Goal: Ask a question

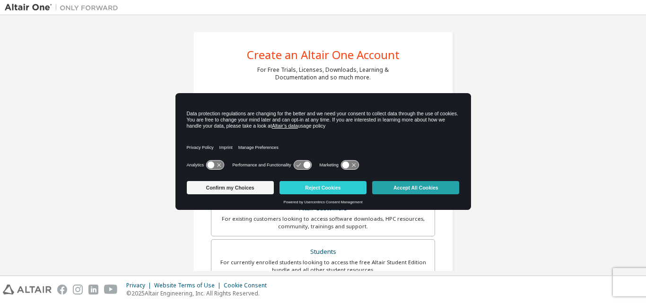
click at [405, 181] on button "Accept All Cookies" at bounding box center [415, 187] width 87 height 13
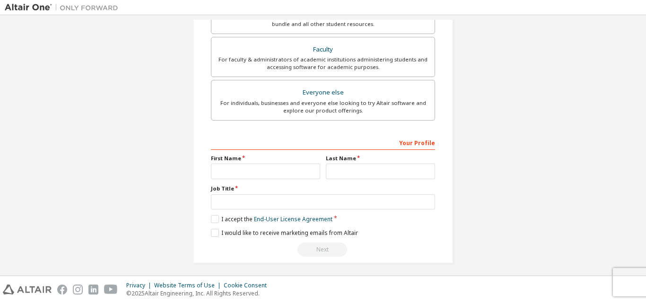
scroll to position [243, 0]
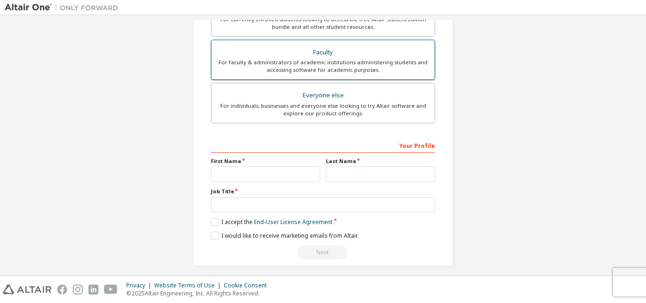
click at [359, 58] on div "Faculty" at bounding box center [323, 52] width 212 height 13
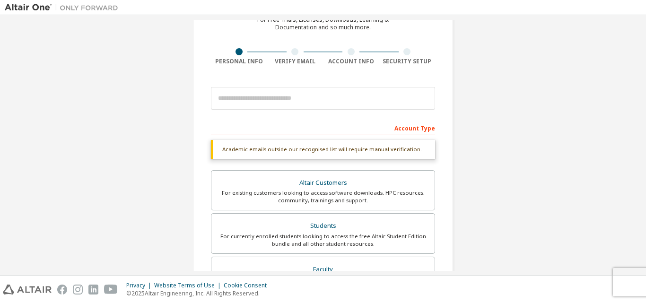
scroll to position [50, 0]
click at [306, 106] on input "email" at bounding box center [323, 99] width 224 height 23
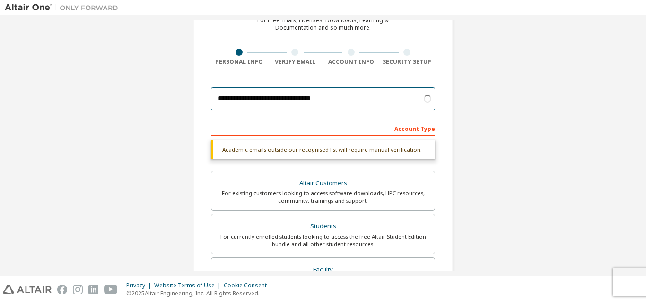
type input "**********"
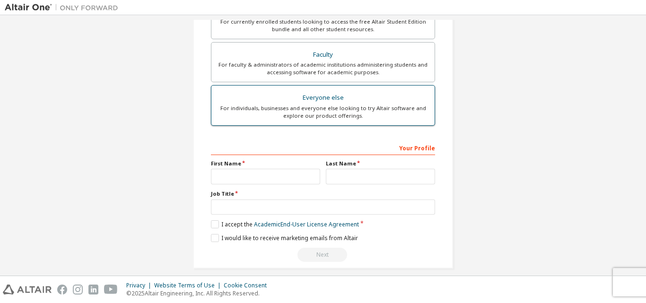
scroll to position [250, 0]
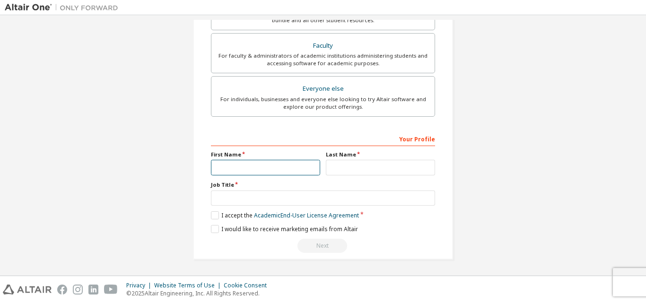
click at [288, 168] on input "text" at bounding box center [265, 168] width 109 height 16
type input "****"
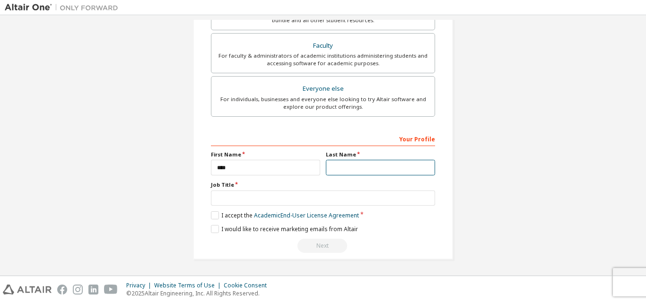
click at [366, 164] on input "text" at bounding box center [380, 168] width 109 height 16
type input "*"
type input "**********"
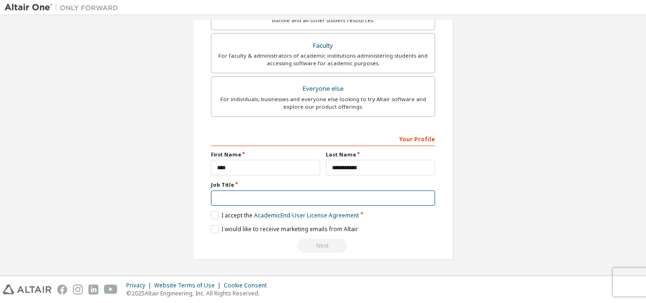
click at [238, 195] on input "text" at bounding box center [323, 199] width 224 height 16
type input "*"
type input "*******"
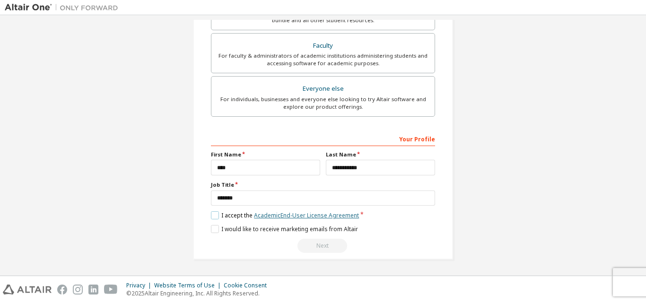
click at [264, 213] on link "Academic End-User License Agreement" at bounding box center [306, 216] width 105 height 8
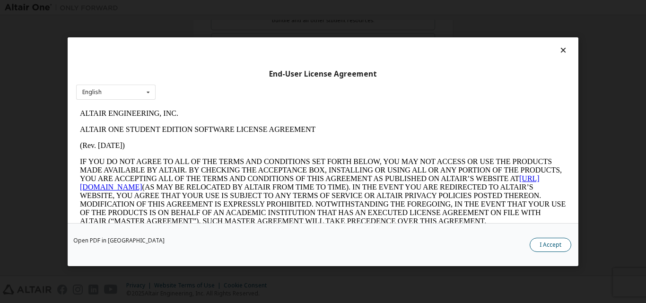
scroll to position [0, 0]
click at [557, 247] on button "I Accept" at bounding box center [551, 245] width 42 height 14
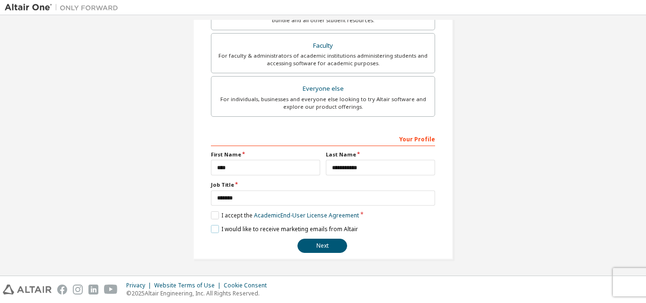
click at [214, 229] on label "I would like to receive marketing emails from Altair" at bounding box center [284, 229] width 147 height 8
click at [325, 243] on button "Next" at bounding box center [323, 246] width 50 height 14
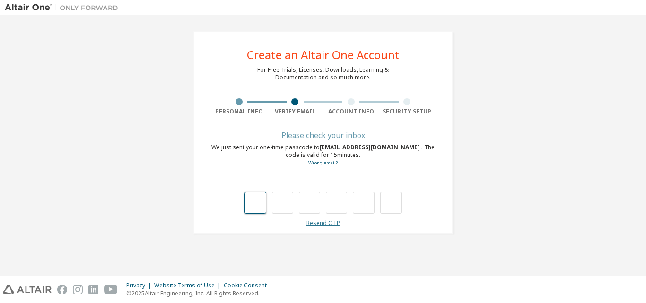
type input "*"
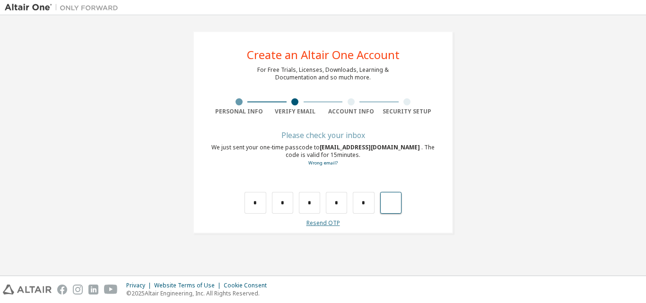
type input "*"
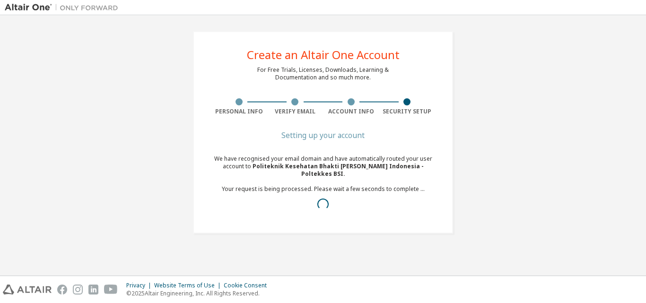
click at [337, 159] on div "We have recognised your email domain and have automatically routed your user ac…" at bounding box center [323, 185] width 224 height 61
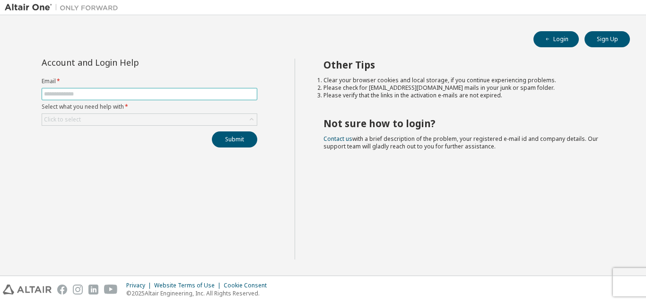
click at [155, 96] on input "text" at bounding box center [149, 94] width 211 height 8
type input "**********"
click at [243, 135] on button "Submit" at bounding box center [234, 140] width 45 height 16
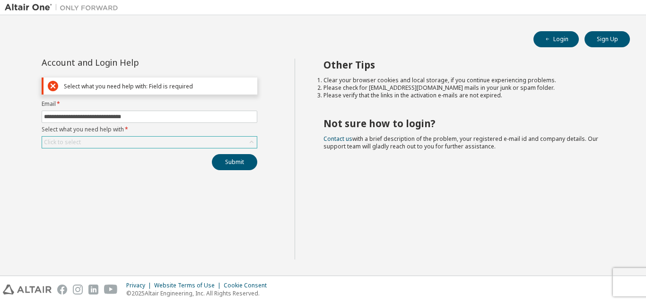
click at [167, 141] on div "Click to select" at bounding box center [149, 142] width 215 height 11
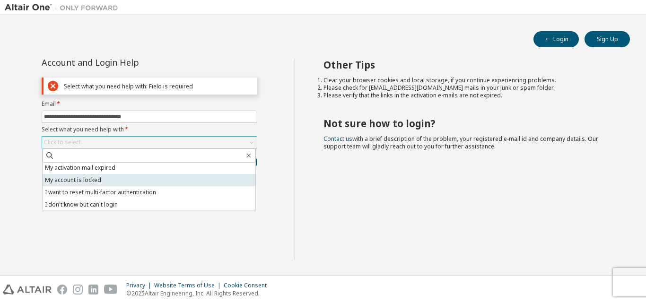
scroll to position [27, 0]
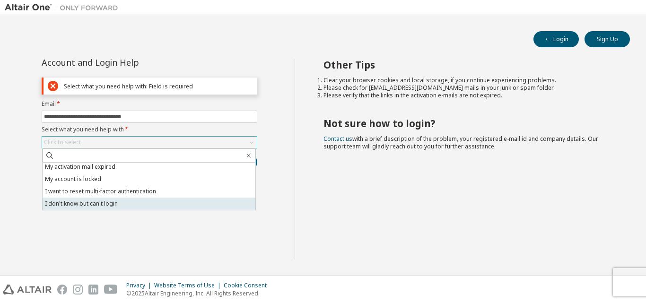
click at [124, 204] on li "I don't know but can't login" at bounding box center [149, 204] width 213 height 12
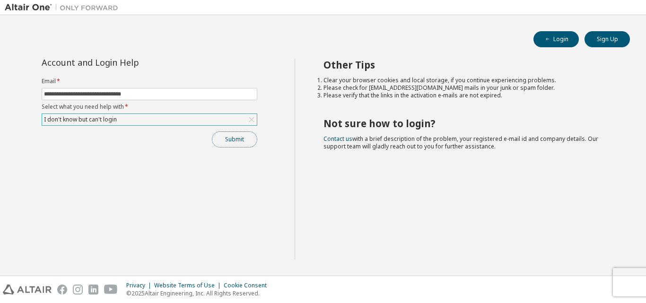
click at [235, 146] on button "Submit" at bounding box center [234, 140] width 45 height 16
click at [242, 136] on button "Submit" at bounding box center [234, 140] width 45 height 16
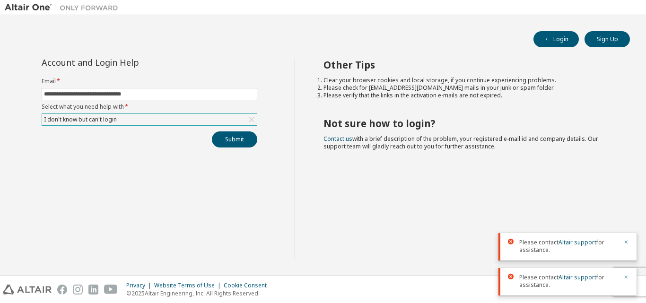
click at [626, 277] on icon "button" at bounding box center [627, 277] width 6 height 6
click at [627, 277] on icon "button" at bounding box center [627, 277] width 6 height 6
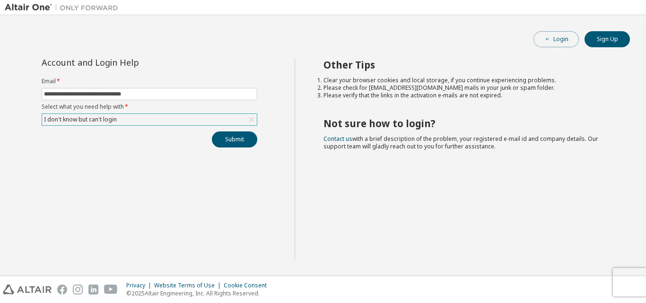
click at [549, 45] on button "Login" at bounding box center [556, 39] width 45 height 16
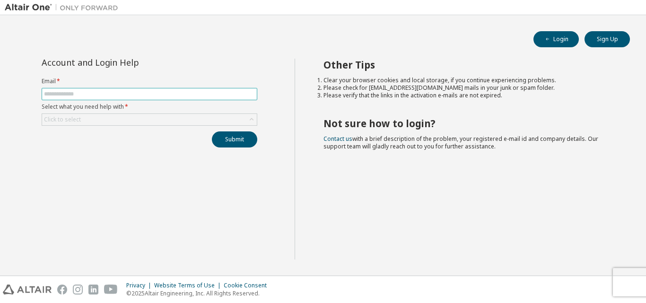
click at [182, 97] on input "text" at bounding box center [149, 94] width 211 height 8
type input "**********"
click at [571, 44] on button "Login" at bounding box center [556, 39] width 45 height 16
